Goal: Task Accomplishment & Management: Use online tool/utility

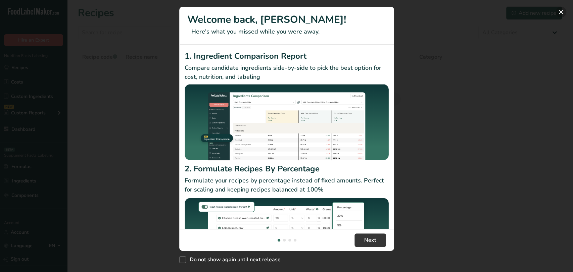
click at [564, 14] on button "New Features" at bounding box center [560, 12] width 11 height 11
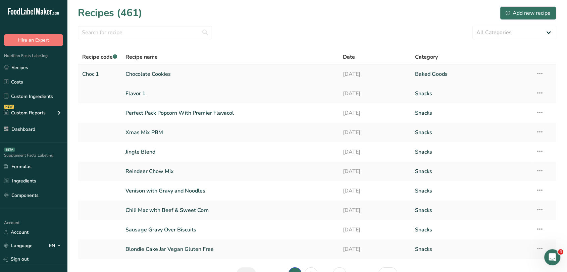
click at [147, 72] on link "Chocolate Cookies" at bounding box center [230, 74] width 209 height 14
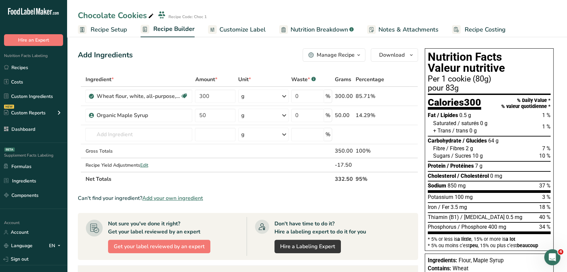
click at [233, 25] on span "Customize Label" at bounding box center [242, 29] width 46 height 9
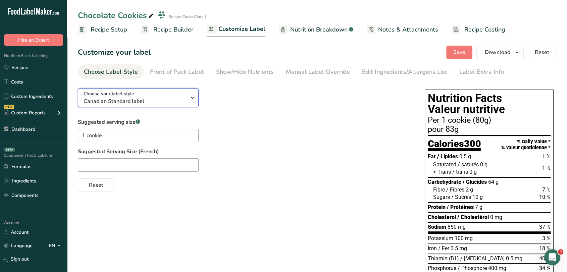
click at [178, 97] on span "Canadian Standard label" at bounding box center [135, 101] width 102 height 8
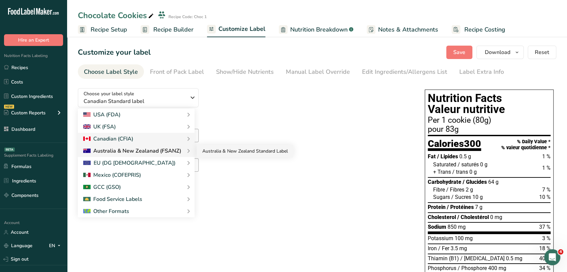
click at [201, 150] on link "Australia & New Zealand Standard Label" at bounding box center [245, 151] width 96 height 12
checkbox input "false"
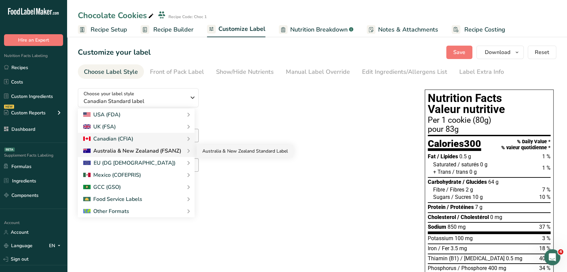
checkbox input "false"
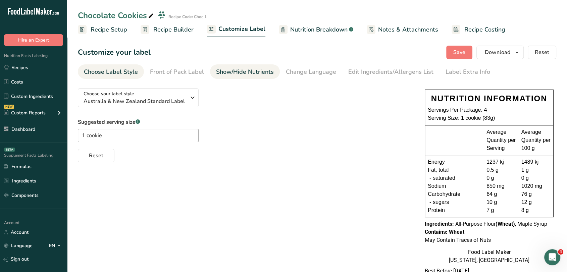
click at [255, 69] on div "Show/Hide Nutrients" at bounding box center [245, 71] width 58 height 9
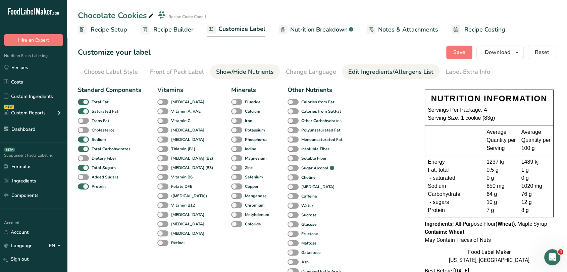
click at [389, 67] on div "Edit Ingredients/Allergens List" at bounding box center [390, 71] width 85 height 9
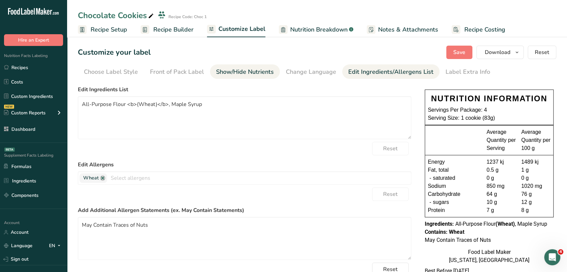
click at [256, 68] on div "Show/Hide Nutrients" at bounding box center [245, 71] width 58 height 9
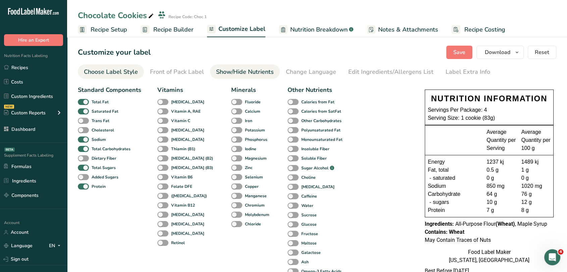
click at [117, 71] on div "Choose Label Style" at bounding box center [111, 71] width 54 height 9
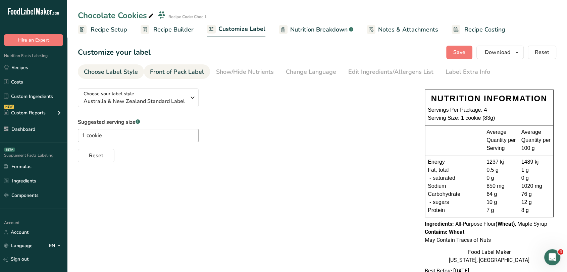
click at [201, 71] on div "Front of Pack Label" at bounding box center [177, 71] width 54 height 9
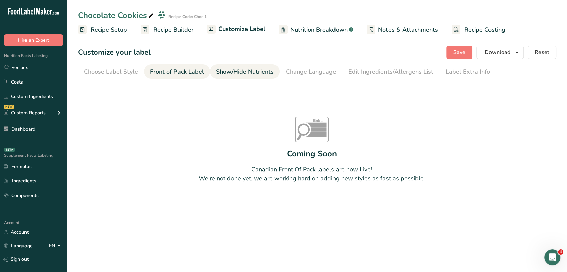
click at [233, 71] on div "Show/Hide Nutrients" at bounding box center [245, 71] width 58 height 9
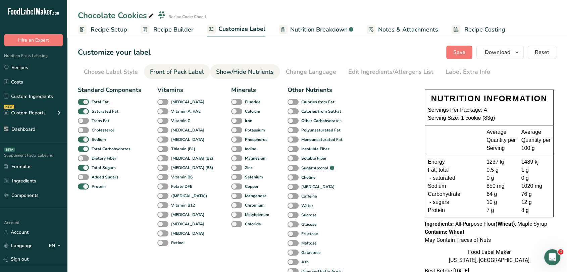
click at [184, 69] on div "Front of Pack Label" at bounding box center [177, 71] width 54 height 9
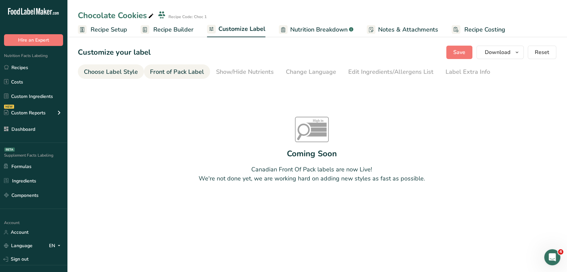
click at [129, 70] on div "Choose Label Style" at bounding box center [111, 71] width 54 height 9
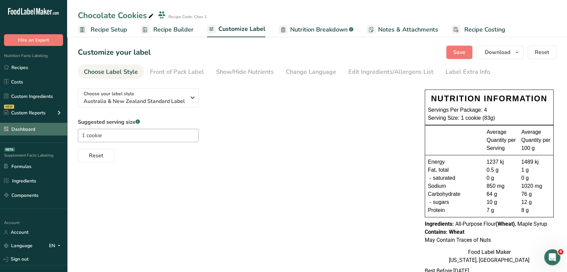
click at [24, 130] on link "Dashboard" at bounding box center [33, 129] width 67 height 13
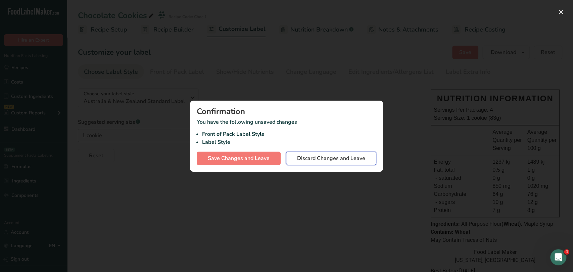
click at [346, 159] on span "Discard Changes and Leave" at bounding box center [331, 158] width 68 height 8
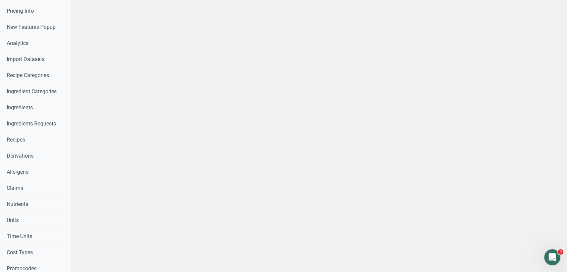
scroll to position [136, 0]
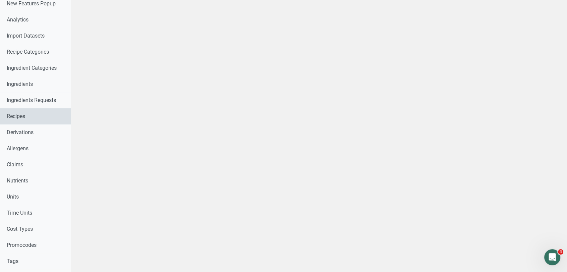
click at [36, 121] on link "Recipes" at bounding box center [35, 116] width 71 height 16
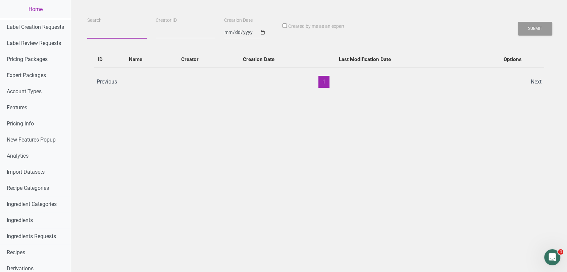
click at [109, 33] on input "Search" at bounding box center [117, 33] width 60 height 12
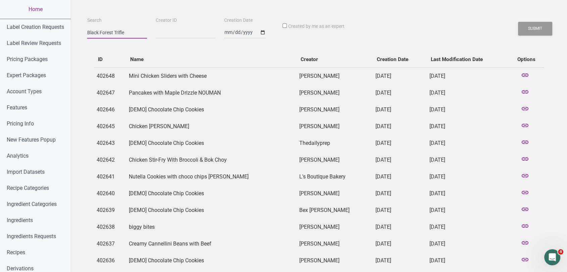
type input "Black Forest Trifle"
click at [518, 22] on button "Submit" at bounding box center [535, 29] width 34 height 14
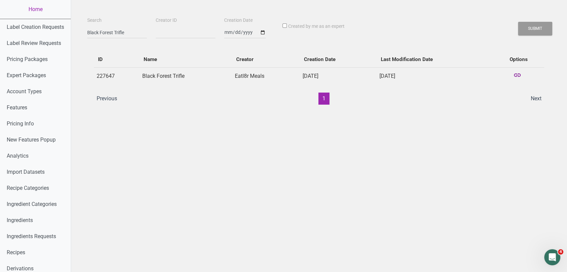
click at [517, 74] on icon at bounding box center [517, 75] width 8 height 9
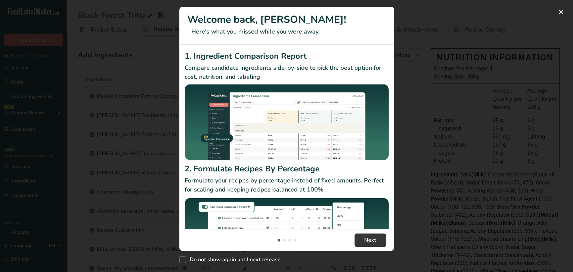
click at [499, 73] on div "New Features" at bounding box center [286, 136] width 573 height 272
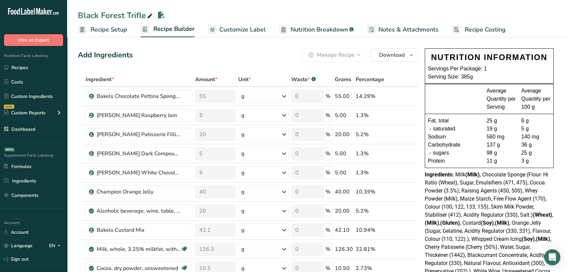
click at [117, 25] on span "Recipe Setup" at bounding box center [109, 29] width 37 height 9
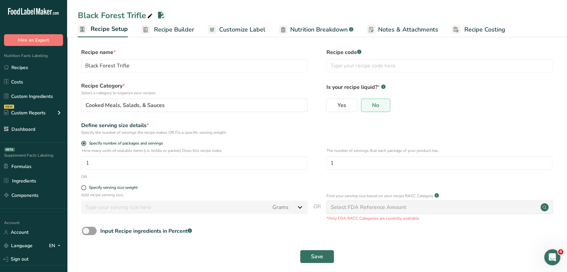
click at [182, 28] on span "Recipe Builder" at bounding box center [174, 29] width 40 height 9
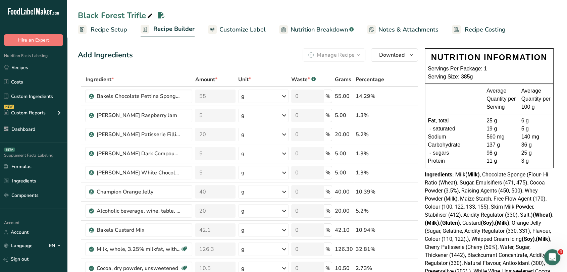
click at [246, 33] on span "Customize Label" at bounding box center [242, 29] width 46 height 9
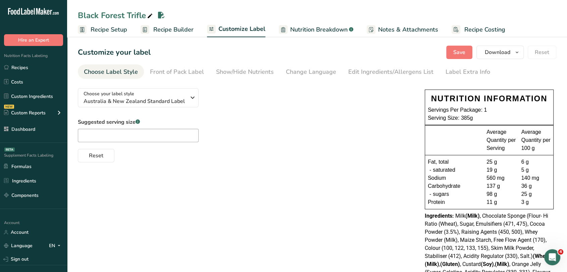
click at [242, 62] on section "Customize your label Save Download Choose what to show on your downloaded label…" at bounding box center [317, 235] width 500 height 400
click at [243, 68] on div "Show/Hide Nutrients" at bounding box center [245, 71] width 58 height 9
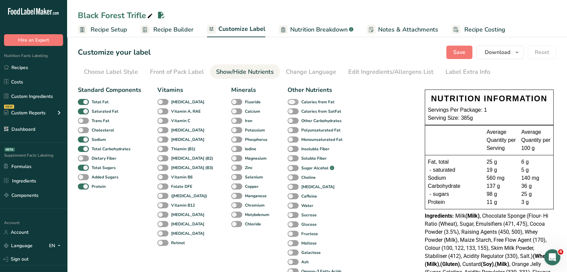
click at [288, 102] on span at bounding box center [293, 102] width 11 height 6
click at [288, 102] on input "Calories from Fat" at bounding box center [290, 102] width 4 height 4
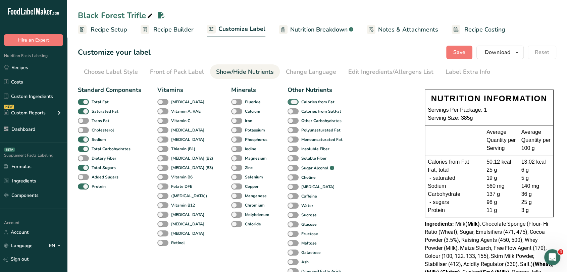
click at [288, 102] on span at bounding box center [293, 102] width 11 height 6
click at [288, 102] on input "Calories from Fat" at bounding box center [290, 102] width 4 height 4
checkbox input "false"
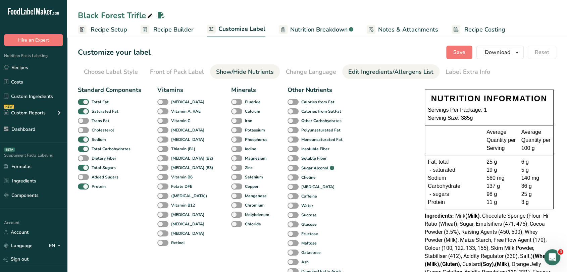
click at [363, 72] on div "Edit Ingredients/Allergens List" at bounding box center [390, 71] width 85 height 9
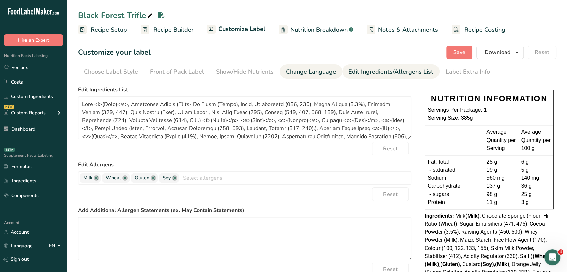
click at [321, 65] on link "Change Language" at bounding box center [311, 71] width 50 height 15
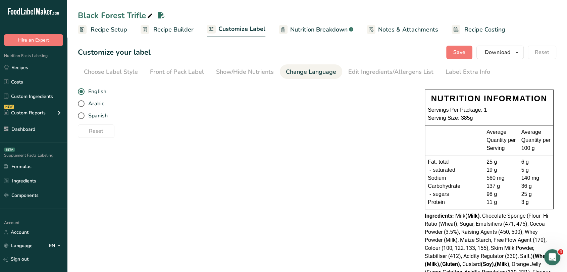
click at [280, 68] on li "Change Language" at bounding box center [311, 71] width 62 height 14
click at [253, 68] on div "Show/Hide Nutrients" at bounding box center [245, 71] width 58 height 9
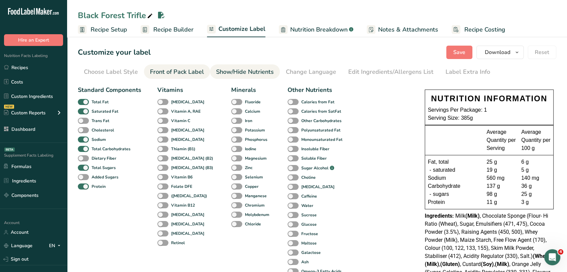
click at [182, 71] on div "Front of Pack Label" at bounding box center [177, 71] width 54 height 9
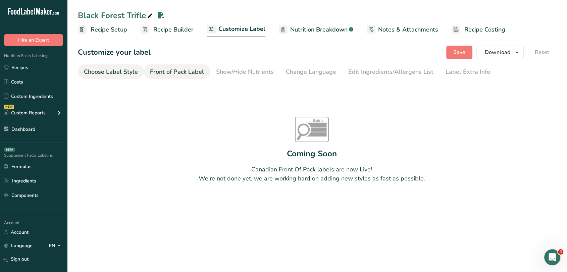
click at [124, 76] on div "Choose Label Style" at bounding box center [111, 71] width 54 height 9
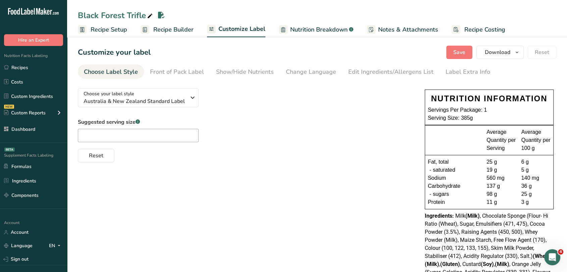
click at [336, 237] on div "Choose your label style Australia & New Zealand Standard Label USA (FDA) Standa…" at bounding box center [317, 253] width 479 height 341
click at [360, 118] on div "Suggested serving size .a-a{fill:#347362;}.b-a{fill:#fff;} Reset" at bounding box center [245, 140] width 334 height 44
click at [342, 143] on div "Suggested serving size .a-a{fill:#347362;}.b-a{fill:#fff;} Reset" at bounding box center [245, 140] width 334 height 44
click at [172, 30] on span "Recipe Builder" at bounding box center [173, 29] width 40 height 9
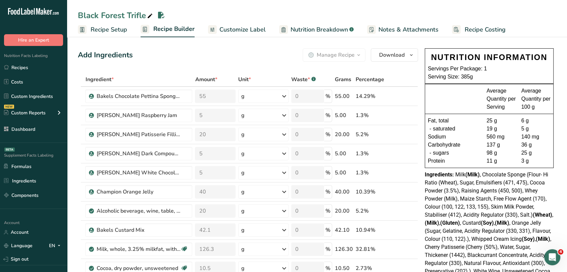
click at [329, 33] on span "Nutrition Breakdown" at bounding box center [319, 29] width 57 height 9
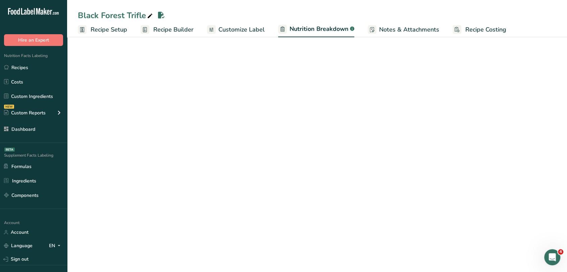
select select "Calories"
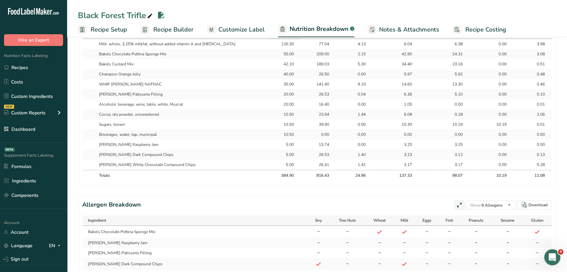
scroll to position [281, 0]
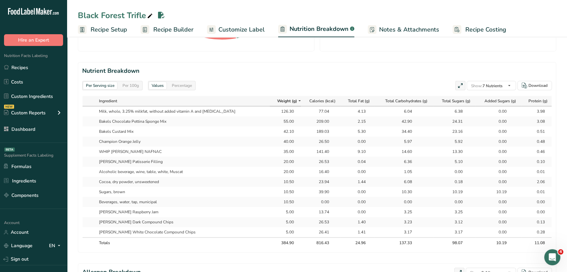
click at [496, 80] on section "Nutrient Breakdown Per Serving size Per 100g Values Percentage Show: 7 Nutrient…" at bounding box center [317, 157] width 479 height 191
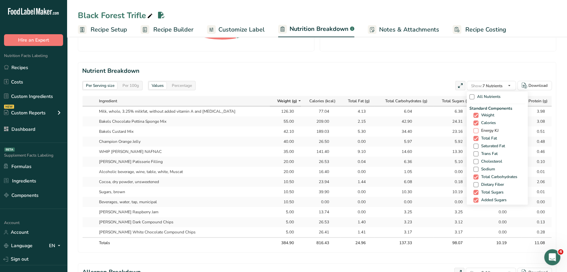
click at [479, 131] on span "Energy KJ" at bounding box center [489, 130] width 20 height 5
click at [477, 131] on input "Energy KJ" at bounding box center [476, 131] width 4 height 4
checkbox input "true"
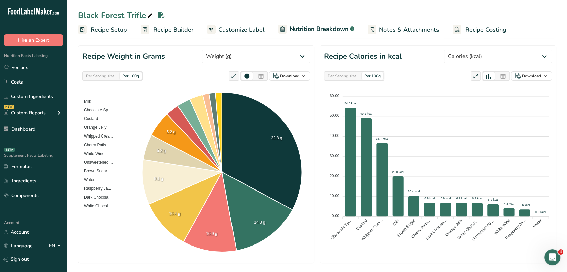
scroll to position [0, 0]
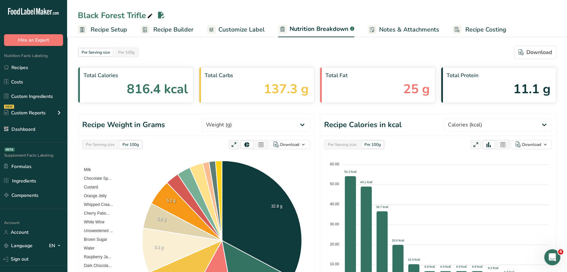
click at [188, 28] on span "Recipe Builder" at bounding box center [173, 29] width 40 height 9
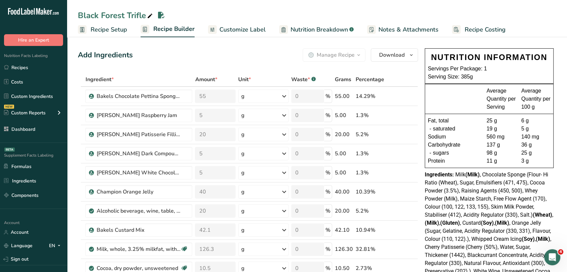
click at [227, 31] on span "Customize Label" at bounding box center [242, 29] width 46 height 9
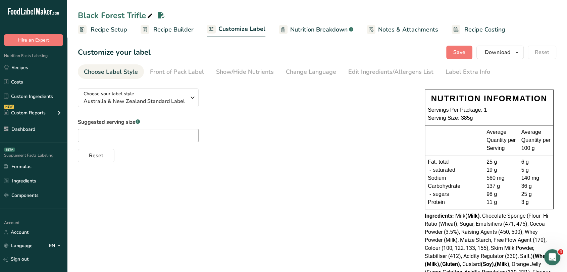
click at [191, 29] on span "Recipe Builder" at bounding box center [173, 29] width 40 height 9
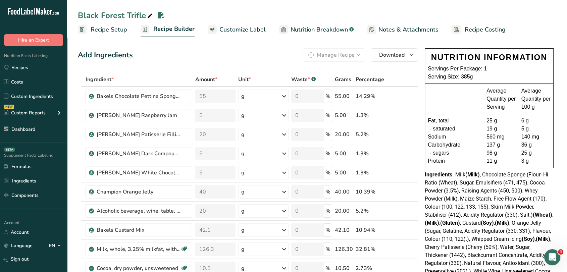
click at [119, 29] on span "Recipe Setup" at bounding box center [109, 29] width 37 height 9
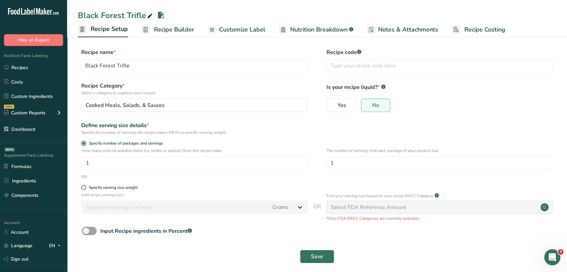
click at [157, 33] on span "Recipe Builder" at bounding box center [174, 29] width 40 height 9
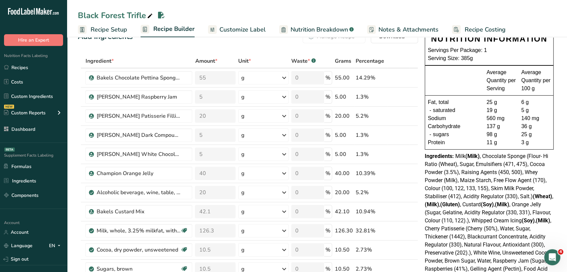
scroll to position [2, 0]
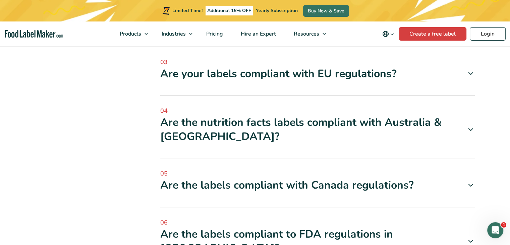
scroll to position [234, 0]
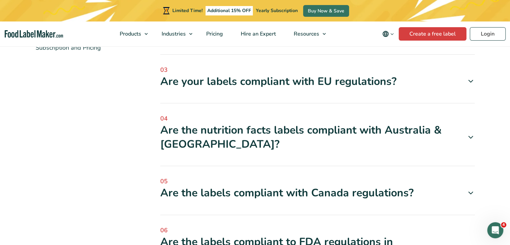
click at [474, 133] on icon at bounding box center [471, 137] width 8 height 8
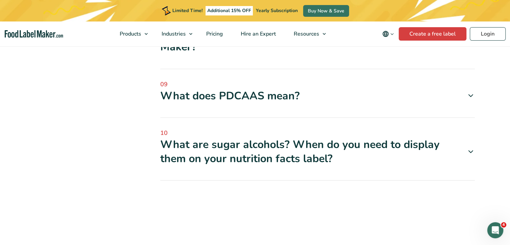
scroll to position [691, 0]
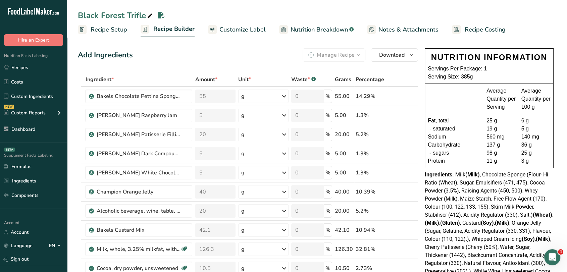
click at [485, 60] on div "NUTRITION INFORMATION" at bounding box center [489, 57] width 123 height 12
click at [482, 127] on div "- saturated" at bounding box center [457, 129] width 59 height 8
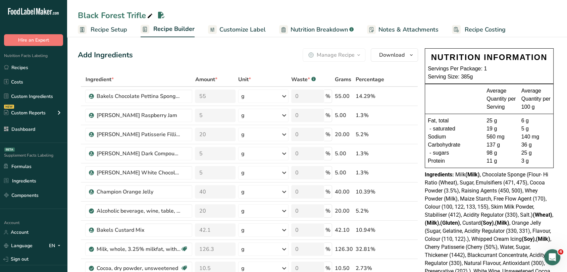
drag, startPoint x: 534, startPoint y: 156, endPoint x: 464, endPoint y: 56, distance: 122.0
click at [464, 56] on div "NUTRITION INFORMATION Servings Per Package: 1 Serving Size: 385g Average Quanti…" at bounding box center [489, 108] width 129 height 120
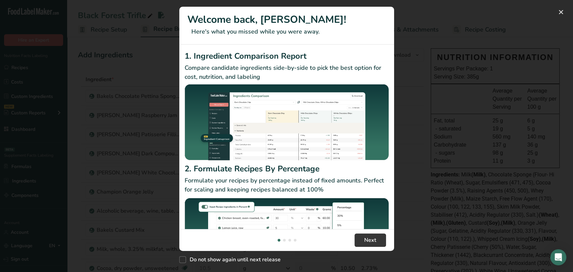
click at [441, 50] on div "New Features" at bounding box center [286, 136] width 573 height 272
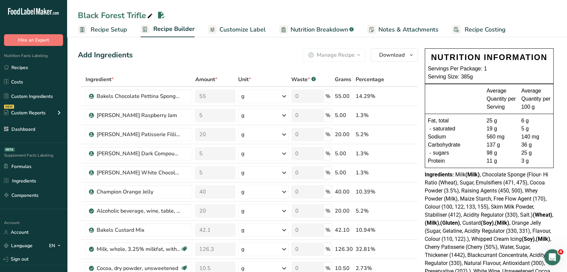
click at [264, 33] on ul "Recipe Setup Recipe Builder Customize Label Nutrition Breakdown .a-a{fill:#3473…" at bounding box center [317, 29] width 500 height 16
click at [299, 27] on span "Nutrition Breakdown" at bounding box center [319, 29] width 57 height 9
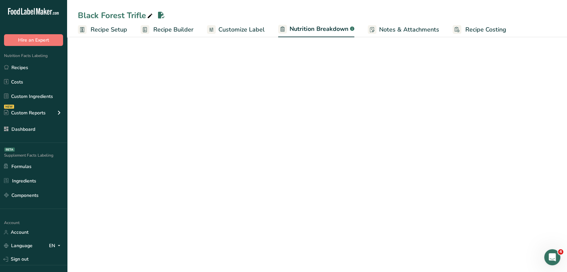
select select "Calories"
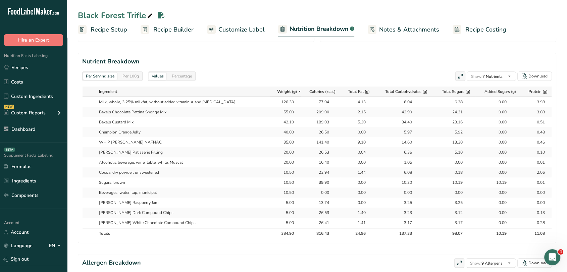
scroll to position [274, 0]
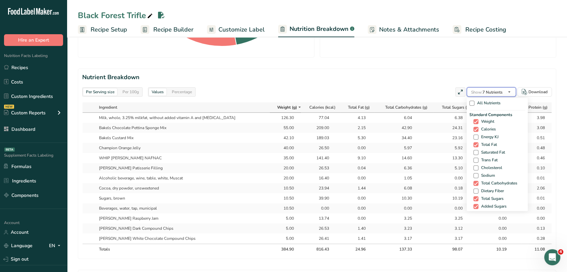
click at [484, 95] on span "Show: 7 Nutrients" at bounding box center [487, 92] width 32 height 8
